Goal: Task Accomplishment & Management: Use online tool/utility

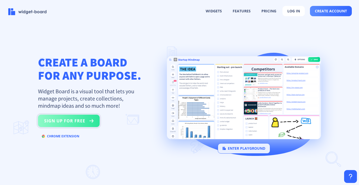
click at [78, 122] on button "sign up for free" at bounding box center [69, 120] width 62 height 12
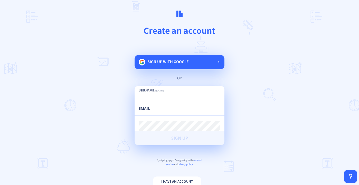
click at [201, 63] on div "Sign up with google" at bounding box center [180, 62] width 90 height 14
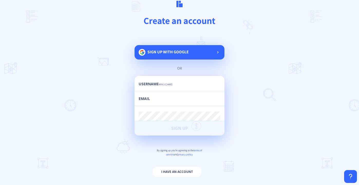
click at [177, 84] on input "text" at bounding box center [180, 85] width 82 height 9
click at [182, 102] on input "email" at bounding box center [180, 100] width 82 height 9
drag, startPoint x: 204, startPoint y: 84, endPoint x: 147, endPoint y: 81, distance: 57.1
click at [147, 81] on div "Username min 3 chars [EMAIL_ADDRESS][DOMAIN_NAME]" at bounding box center [180, 83] width 82 height 15
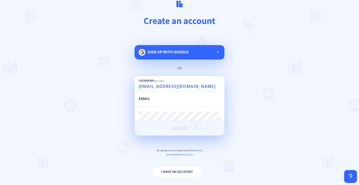
drag, startPoint x: 148, startPoint y: 85, endPoint x: 163, endPoint y: 100, distance: 20.9
click at [163, 100] on div "Username min 3 chars [EMAIL_ADDRESS][DOMAIN_NAME] Email Password min 6 chars Si…" at bounding box center [180, 105] width 90 height 59
type input "alys"
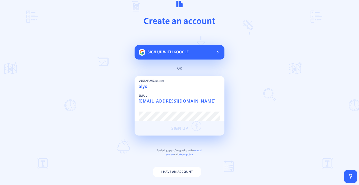
type input "[EMAIL_ADDRESS][DOMAIN_NAME]"
click at [182, 86] on input "alys" at bounding box center [180, 85] width 82 height 9
click at [175, 102] on input "[EMAIL_ADDRESS][DOMAIN_NAME]" at bounding box center [180, 100] width 82 height 9
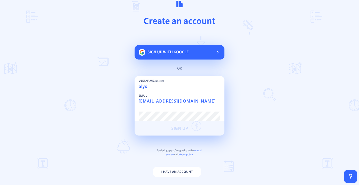
type input "[EMAIL_ADDRESS][DOMAIN_NAME]"
click at [167, 90] on input "alys" at bounding box center [180, 85] width 82 height 9
type input "a"
type input "Cascandiux"
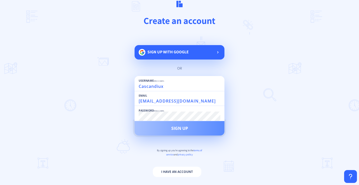
click at [186, 131] on button "Sign Up" at bounding box center [180, 128] width 90 height 14
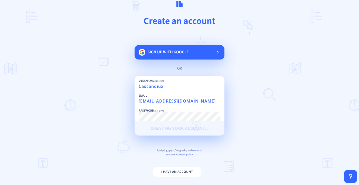
click at [272, 147] on main "Create an account Sign up with google or Username min 3 chars Cascandiux Email …" at bounding box center [179, 92] width 359 height 185
drag, startPoint x: 348, startPoint y: 174, endPoint x: 304, endPoint y: 130, distance: 62.9
click at [304, 130] on ion-app "widgets features pricing log in create account CREATE A BOARD FOR ANY PURPOSE. …" at bounding box center [179, 92] width 359 height 185
click at [291, 113] on main "Create an account Sign up with google or Username min 3 chars Cascandiux Email …" at bounding box center [179, 92] width 359 height 185
click at [76, 103] on main "Create an account Sign up with google or Username min 3 chars Cascandiux Email …" at bounding box center [179, 92] width 359 height 185
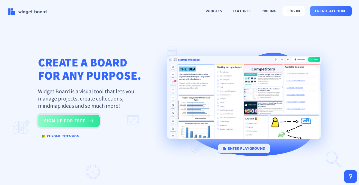
click at [79, 122] on button "sign up for free" at bounding box center [69, 120] width 62 height 12
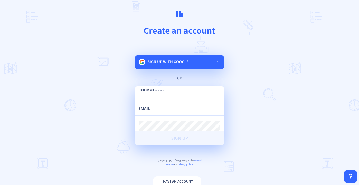
click at [167, 95] on input "text" at bounding box center [180, 95] width 82 height 9
click at [160, 108] on input "email" at bounding box center [180, 110] width 82 height 9
type input "[EMAIL_ADDRESS][DOMAIN_NAME]"
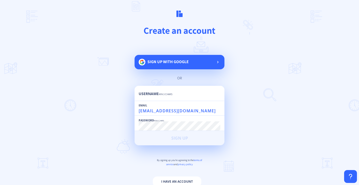
click at [185, 89] on div "Username min 3 chars" at bounding box center [180, 93] width 82 height 15
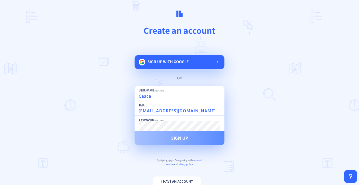
type input "Casca"
click at [176, 140] on span "Sign Up" at bounding box center [179, 138] width 17 height 4
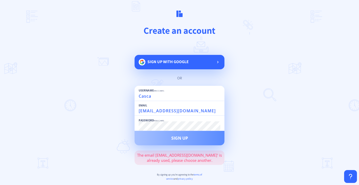
click at [232, 149] on main "Create an account Sign up with google or Username min 3 chars Casca Email alyss…" at bounding box center [179, 92] width 359 height 185
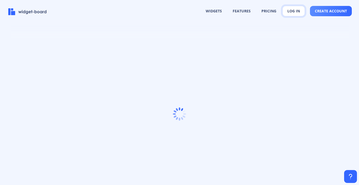
click at [294, 9] on button "log in" at bounding box center [294, 11] width 22 height 10
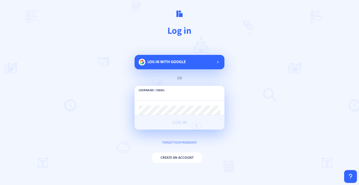
click at [190, 88] on div "Username / Email" at bounding box center [180, 93] width 82 height 14
click at [184, 95] on input "text" at bounding box center [180, 95] width 82 height 9
type input "[EMAIL_ADDRESS][DOMAIN_NAME]"
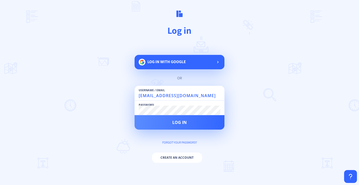
click at [135, 115] on button "Log in" at bounding box center [180, 122] width 90 height 14
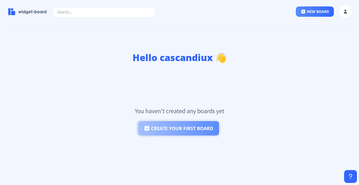
click at [208, 127] on button "create your first board" at bounding box center [178, 128] width 81 height 14
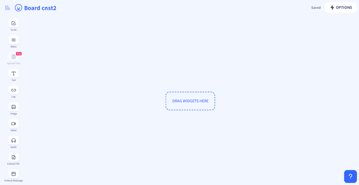
click at [177, 96] on span "DRAG WIDGETS HERE" at bounding box center [191, 100] width 50 height 19
click at [15, 106] on rect at bounding box center [13, 106] width 5 height 5
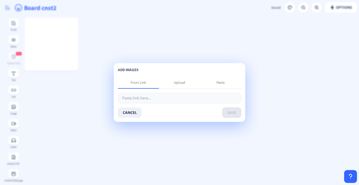
click at [139, 119] on div "add images From Link Upload Paste cancel save" at bounding box center [180, 92] width 132 height 59
click at [131, 114] on button "cancel" at bounding box center [130, 112] width 24 height 10
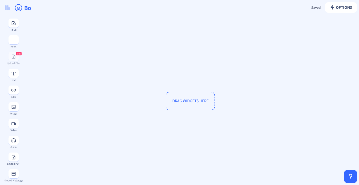
type input "B"
type input "Sofi"
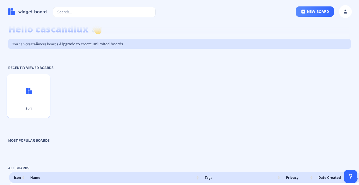
scroll to position [37, 0]
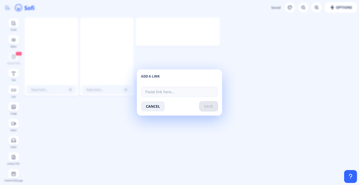
scroll to position [0, 346]
type input "https://login.sofi.com/u/login?state=hKFo2SBMX0x0bkt2blZfTTU4OHdERktzaHNYZkNFcj…"
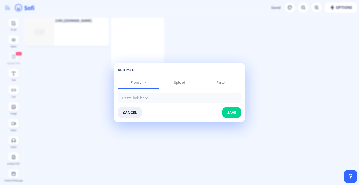
scroll to position [0, 300]
type input "https://login.sofi.com/u/login?state=hKFo2SBMX0x0bkt2blZfTTU4OHdERktzaHNYZkNFcj…"
type input "https://www.sofi.com/our-story/"
